Goal: Task Accomplishment & Management: Use online tool/utility

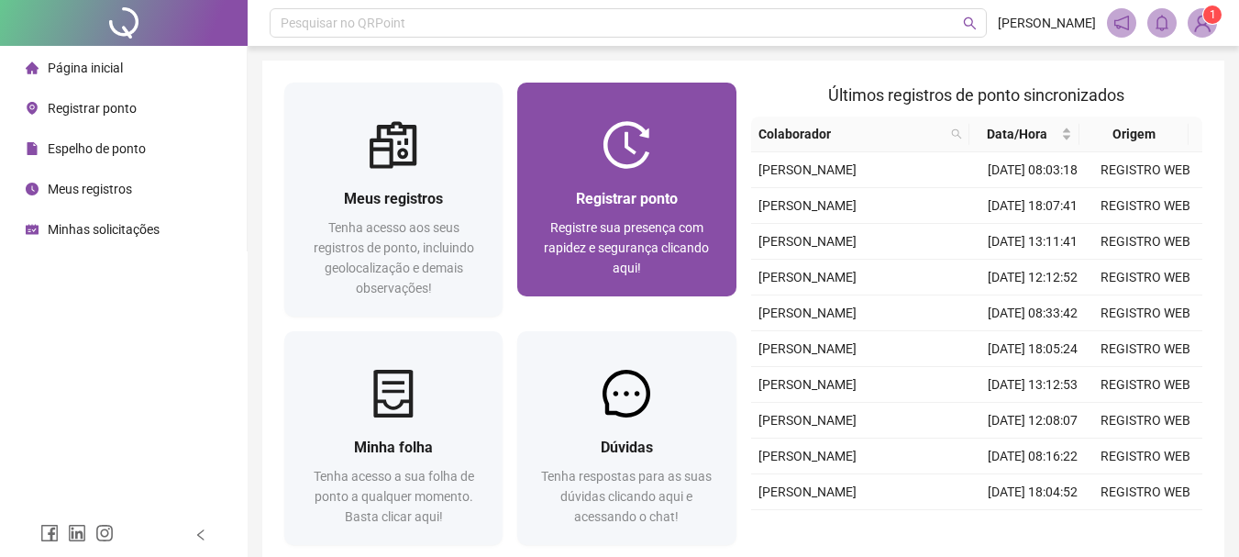
click at [572, 124] on div at bounding box center [626, 145] width 218 height 48
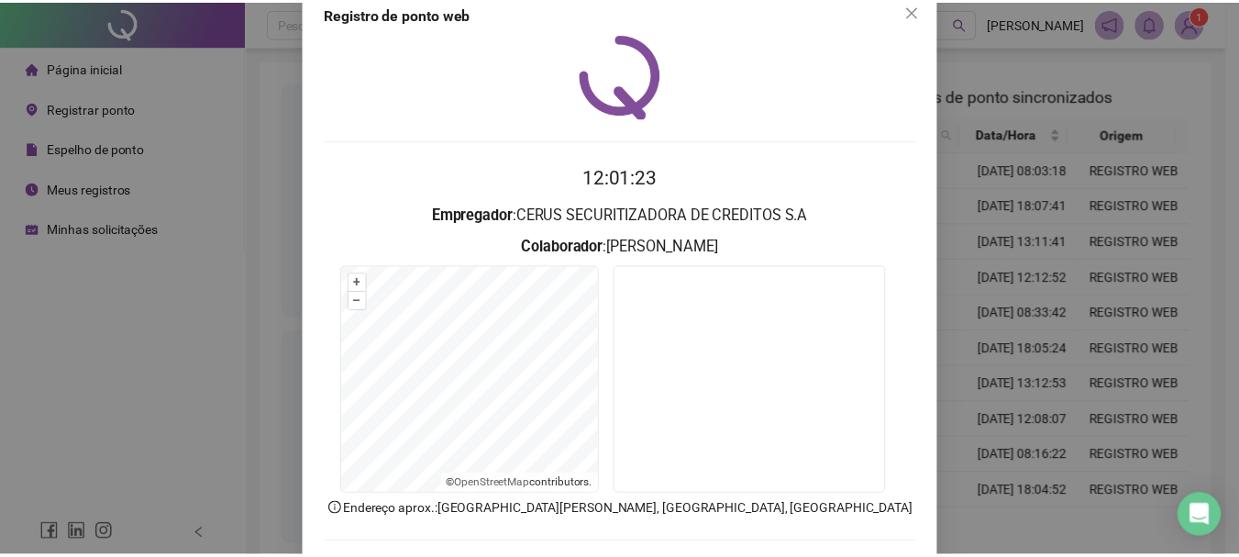
scroll to position [92, 0]
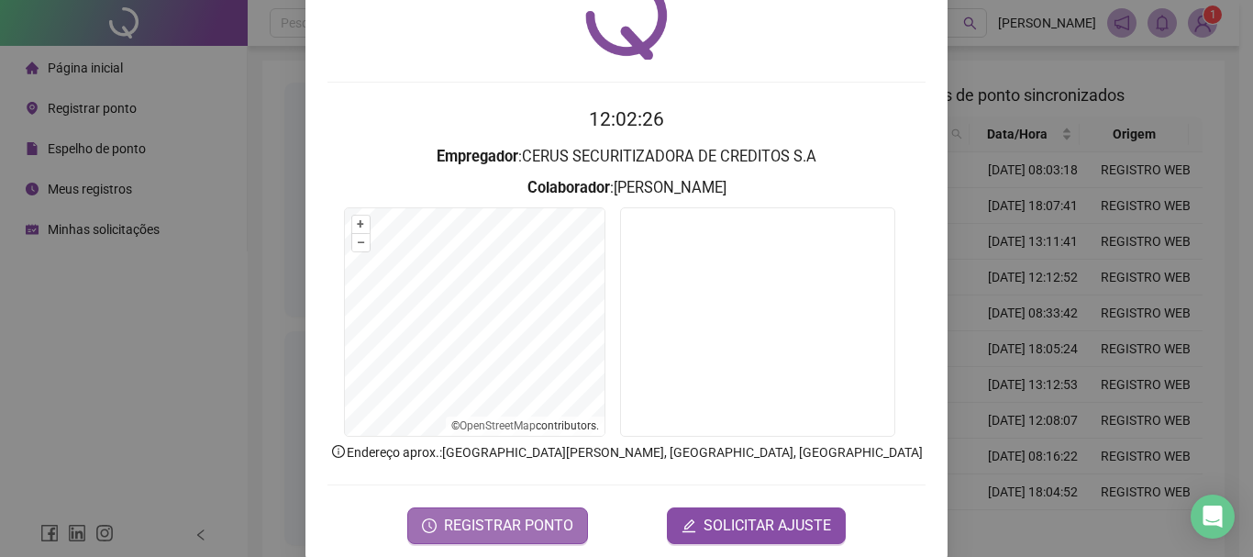
click at [481, 531] on span "REGISTRAR PONTO" at bounding box center [508, 526] width 129 height 22
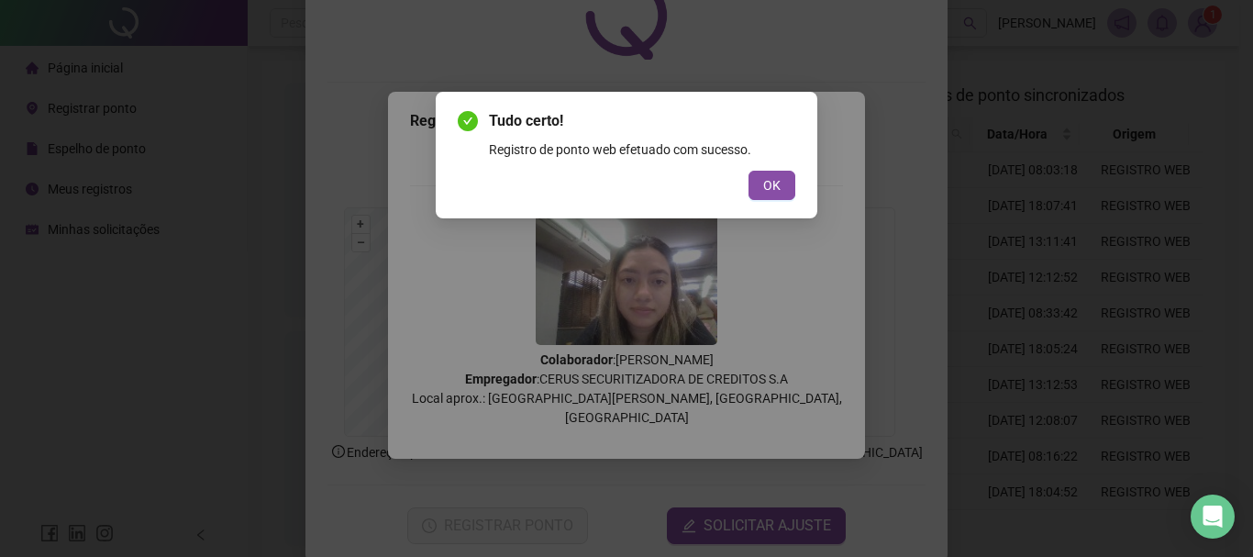
click at [777, 194] on button "OK" at bounding box center [771, 185] width 47 height 29
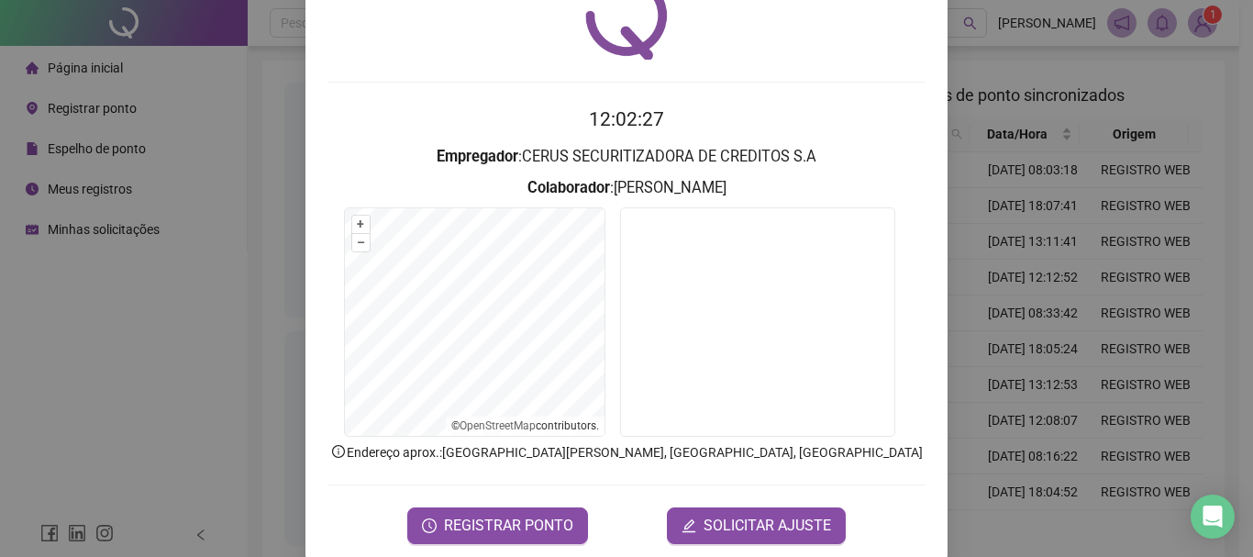
click at [1088, 140] on div "Registro de ponto web 12:02:27 Empregador : CERUS SECURITIZADORA DE CREDITOS S.…" at bounding box center [626, 278] width 1253 height 557
